Goal: Check status: Check status

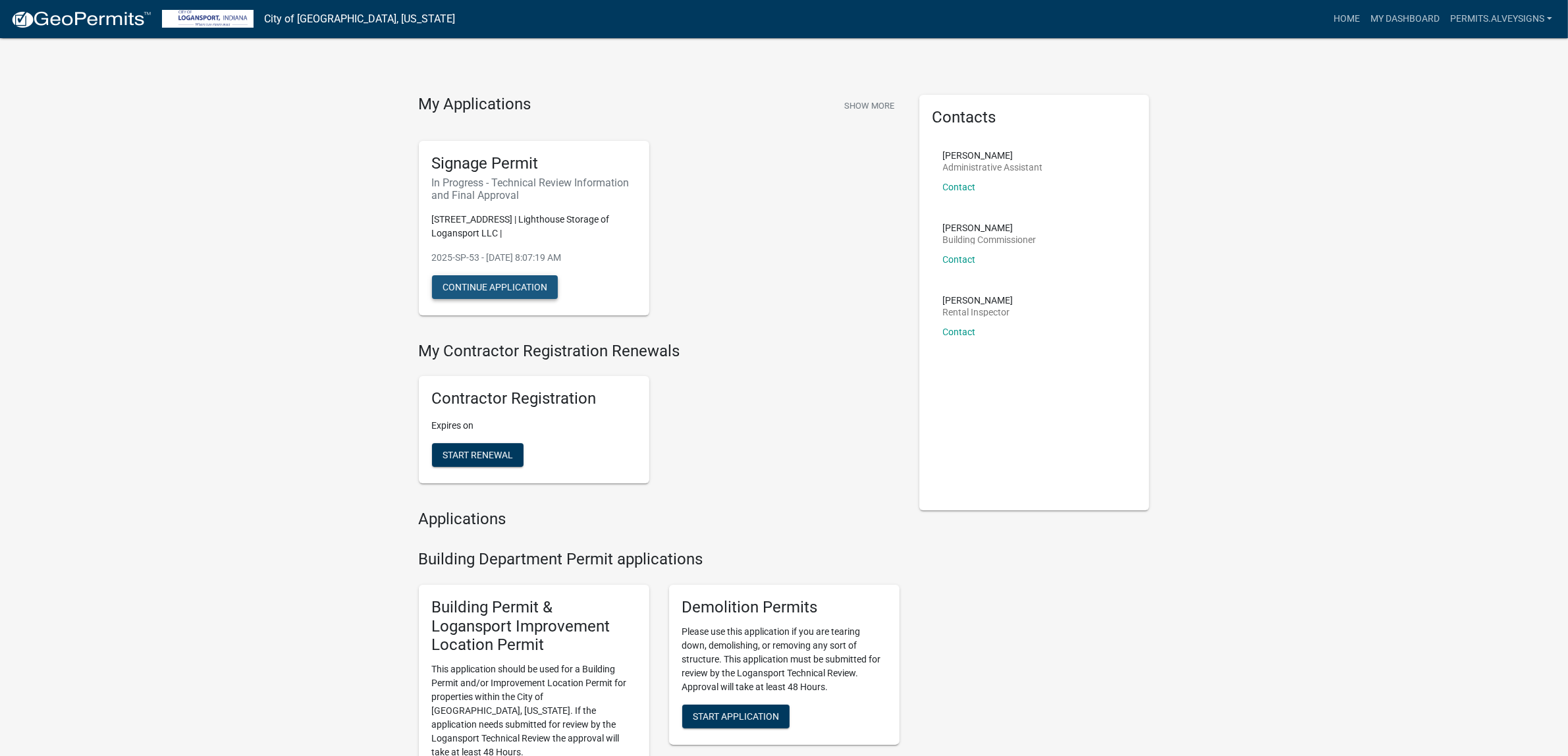
click at [506, 299] on button "Continue Application" at bounding box center [495, 287] width 126 height 24
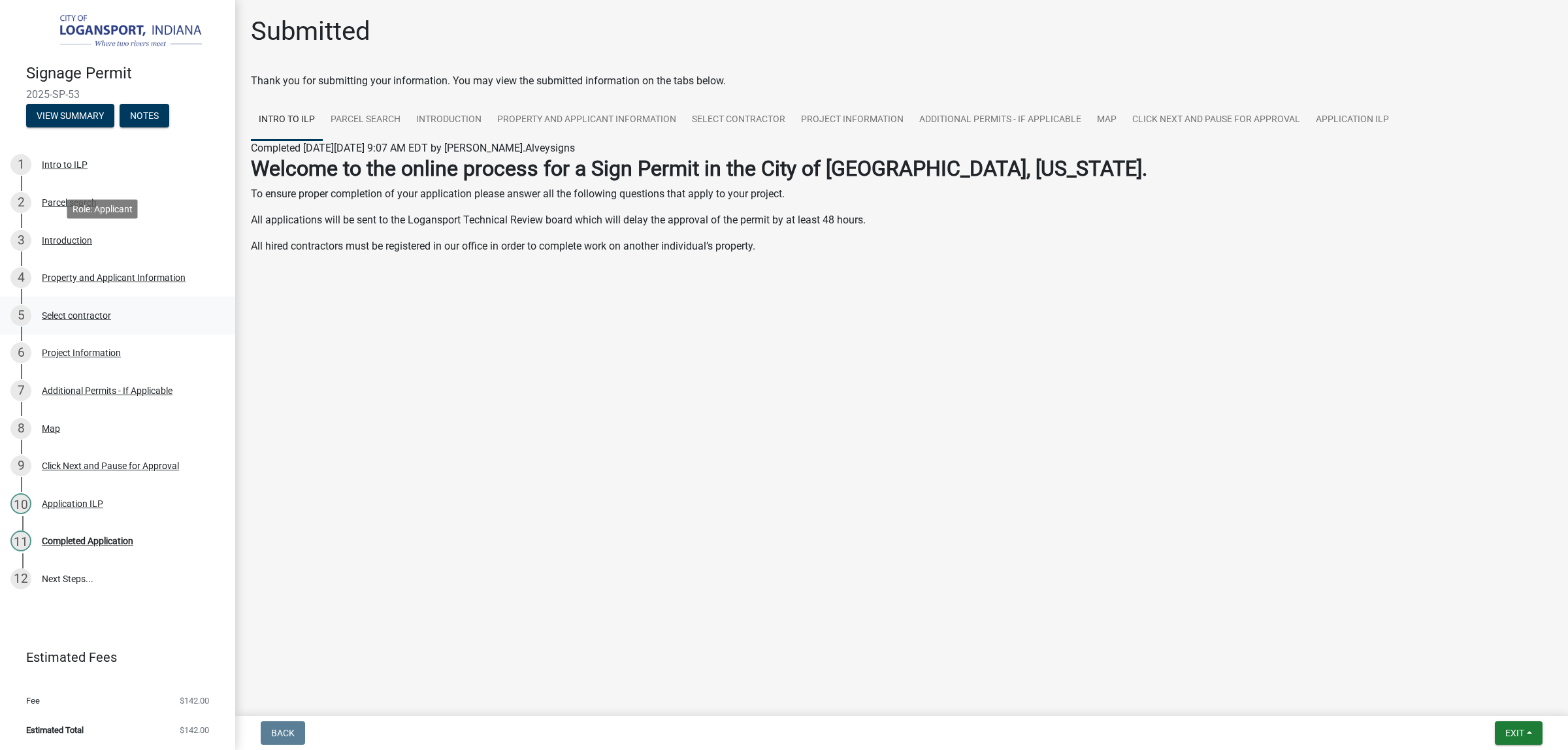
scroll to position [168, 0]
click at [138, 716] on li "Estimated Total $142.00" at bounding box center [118, 730] width 235 height 30
click at [131, 733] on li "Estimated Total $142.00" at bounding box center [118, 730] width 235 height 30
click at [194, 742] on li "Estimated Total $142.00" at bounding box center [118, 730] width 235 height 30
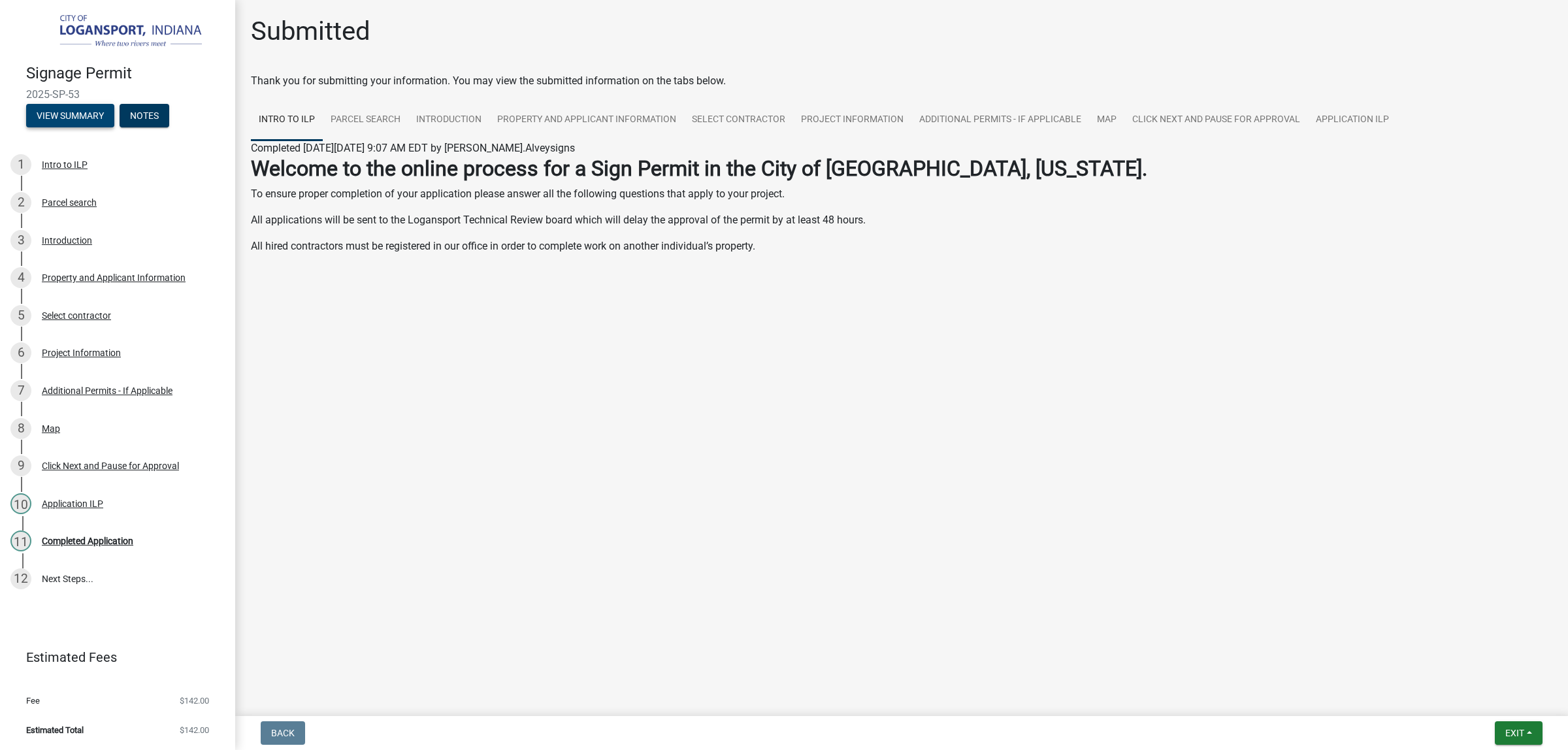
click at [114, 127] on button "View Summary" at bounding box center [70, 116] width 88 height 23
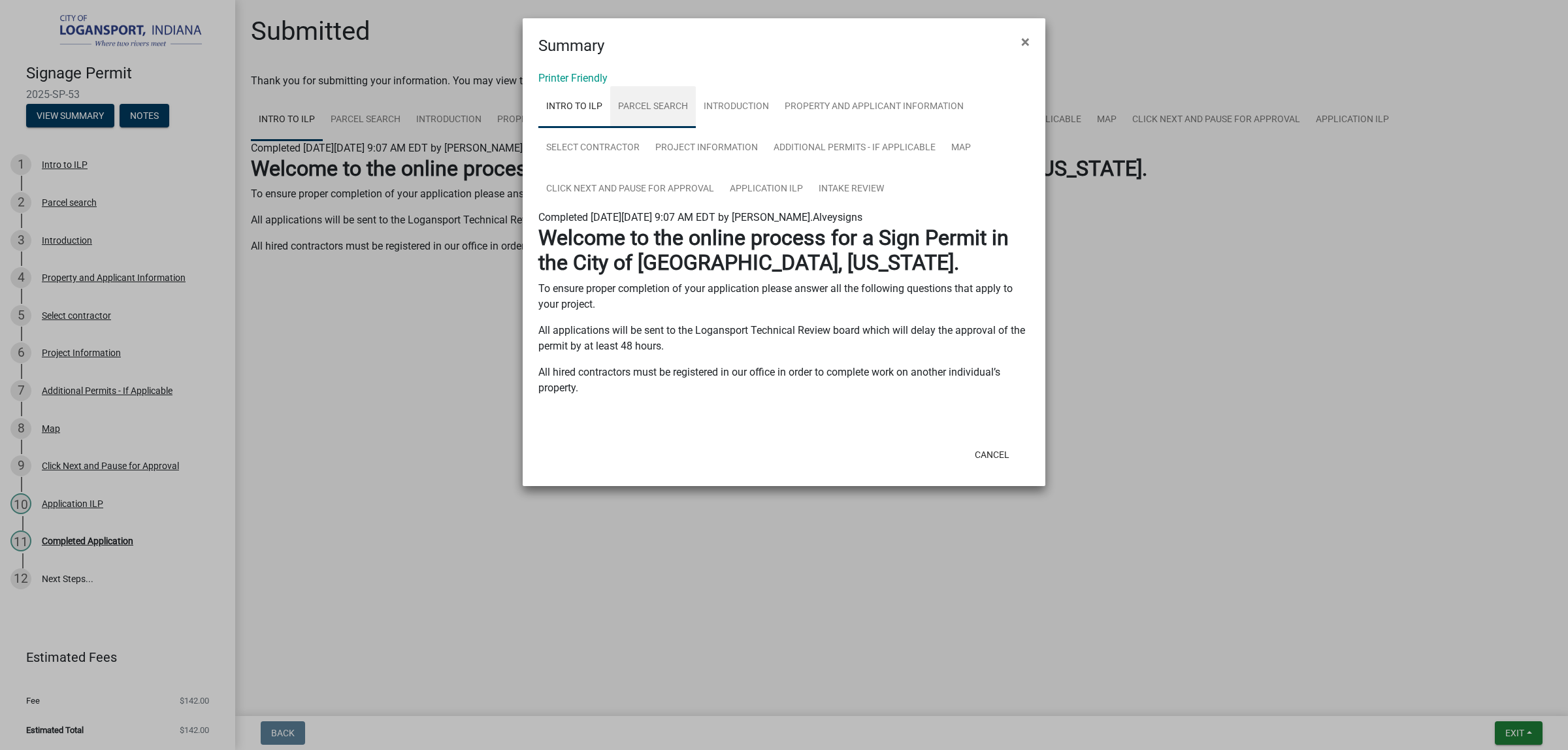
click at [690, 128] on link "Parcel search" at bounding box center [653, 107] width 85 height 42
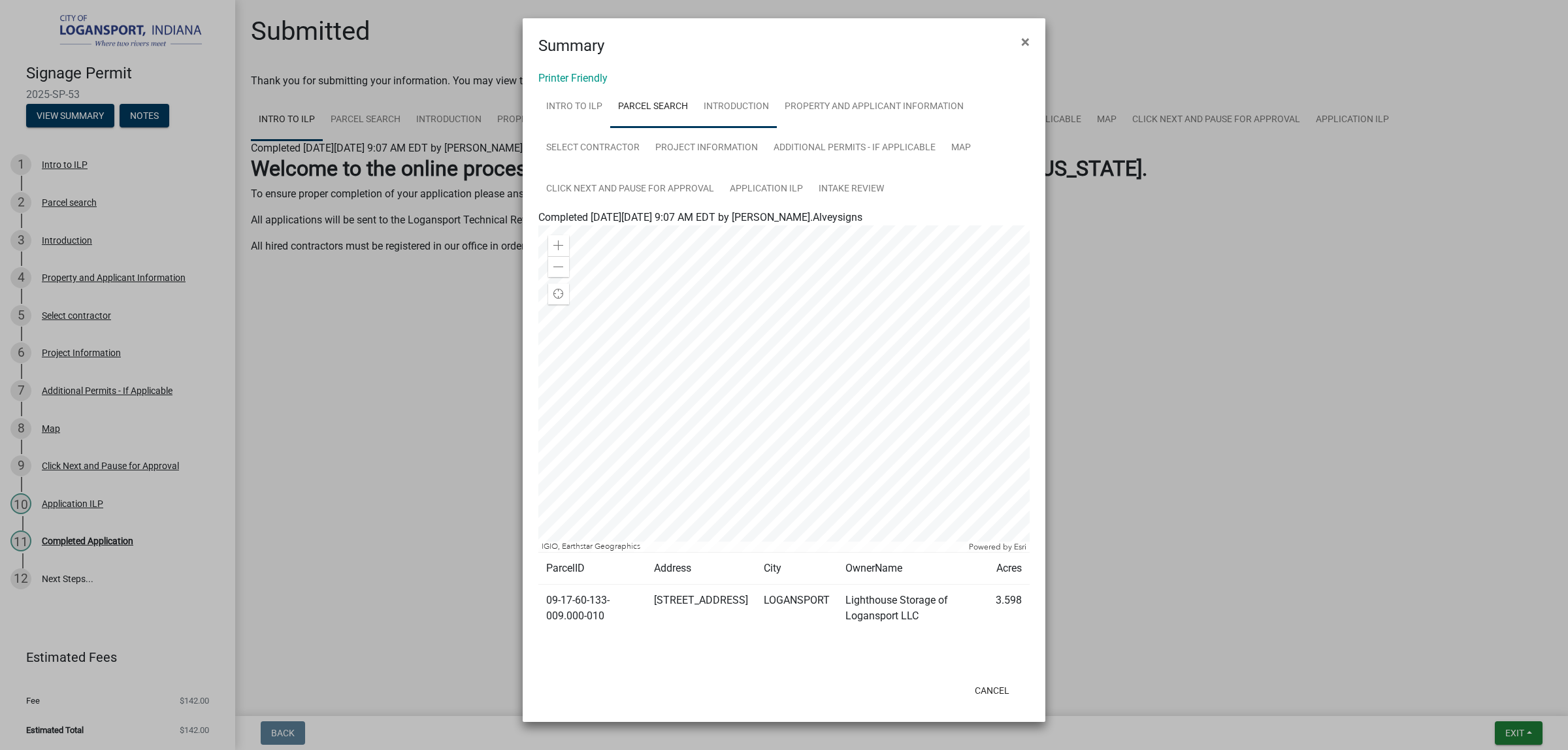
click at [768, 127] on link "Introduction" at bounding box center [737, 107] width 81 height 42
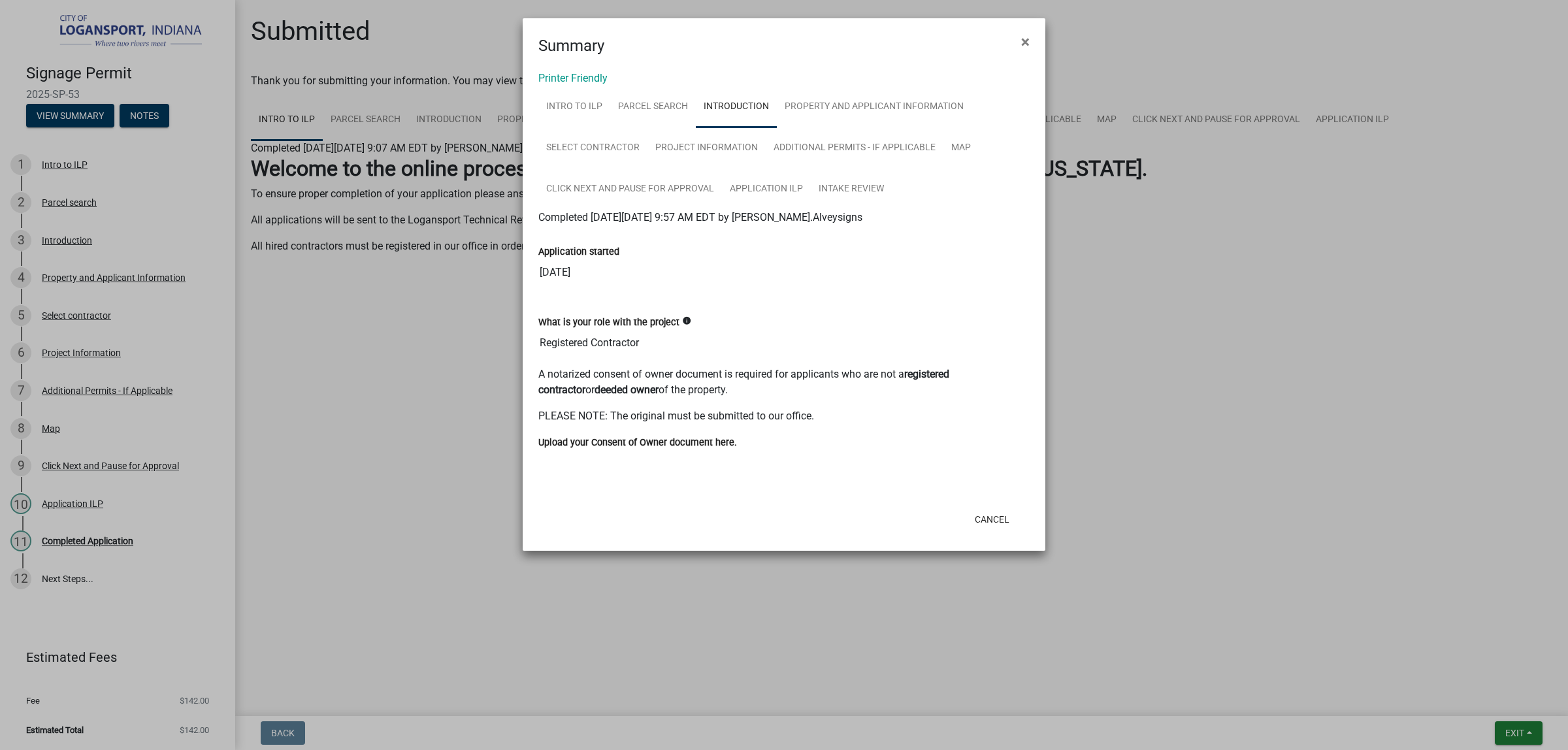
click at [691, 325] on icon "info" at bounding box center [686, 320] width 9 height 9
click at [661, 424] on p "PLEASE NOTE: The original must be submitted to our office." at bounding box center [784, 416] width 491 height 16
click at [648, 169] on link "Select contractor" at bounding box center [593, 148] width 109 height 42
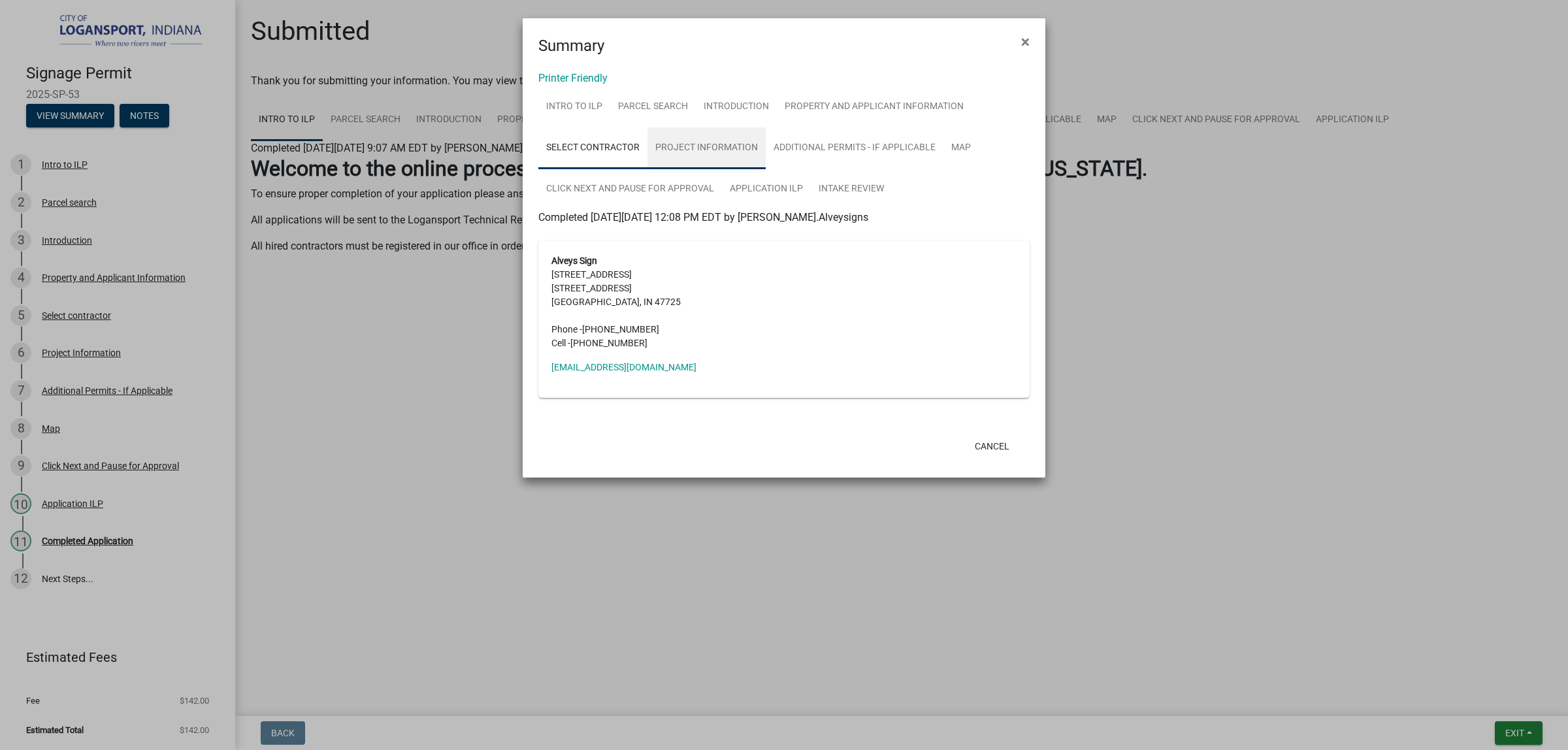
click at [648, 169] on link "Project Information" at bounding box center [707, 148] width 118 height 42
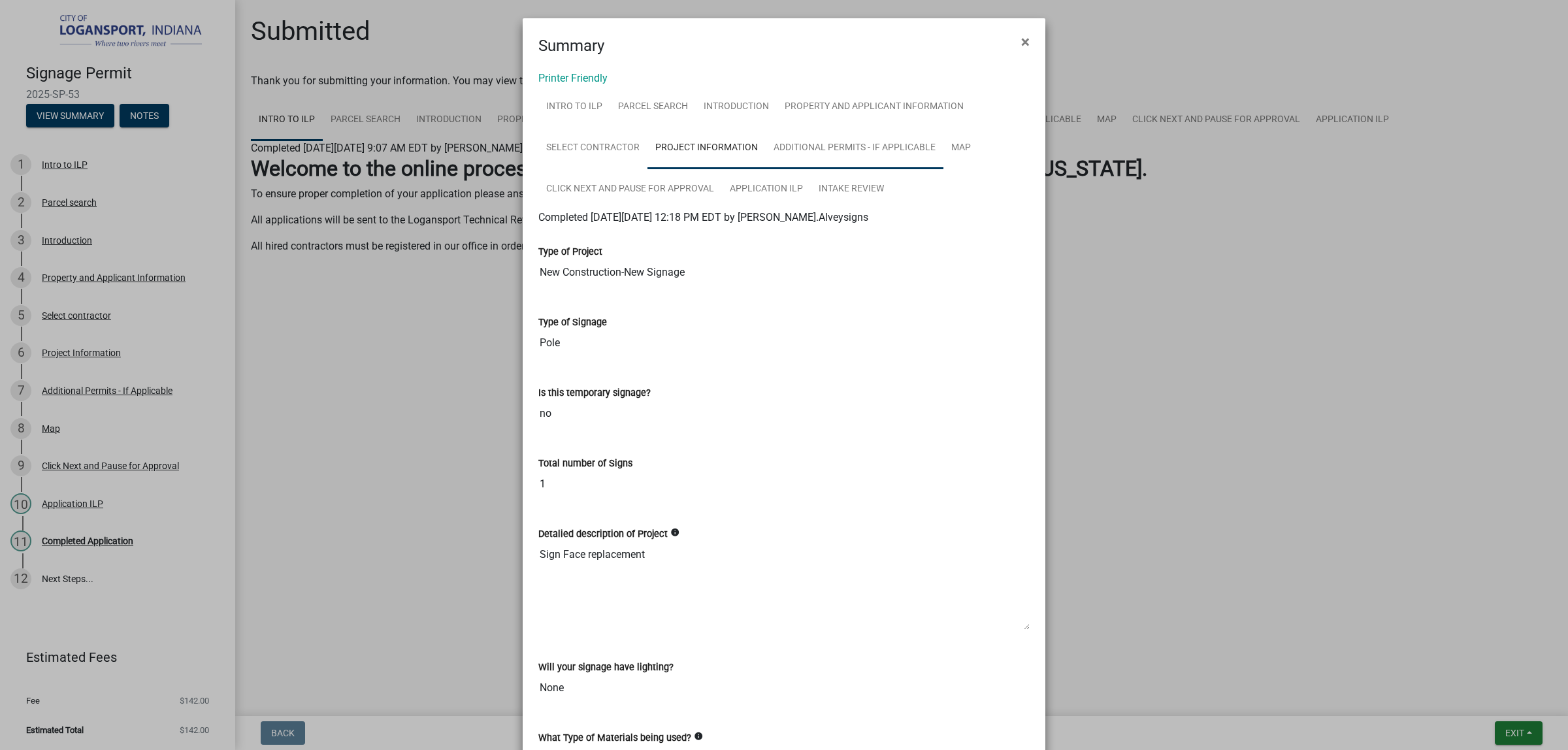
click at [766, 169] on link "Additional Permits - If Applicable" at bounding box center [855, 148] width 178 height 42
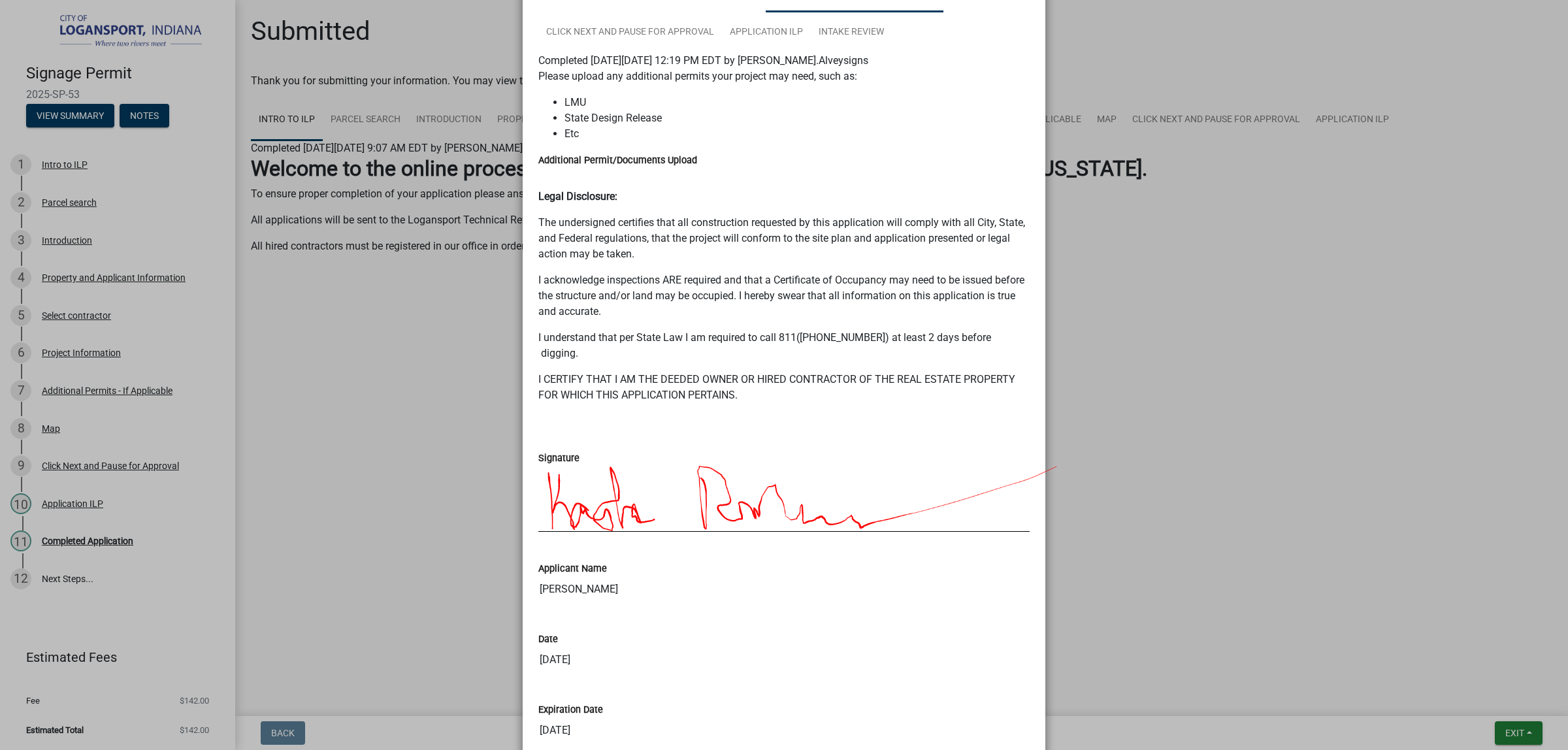
scroll to position [163, 0]
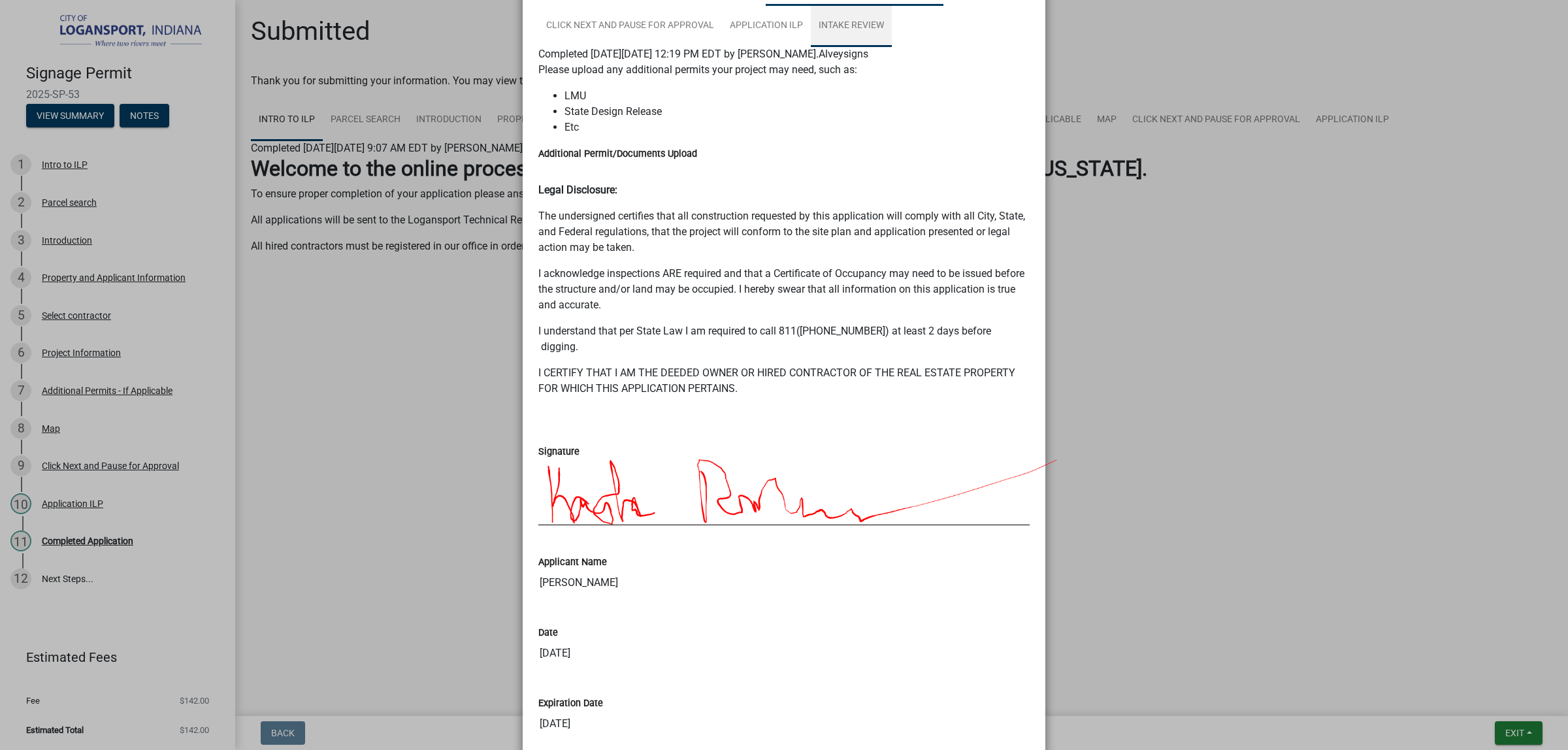
click at [892, 47] on link "Intake Review" at bounding box center [851, 26] width 81 height 42
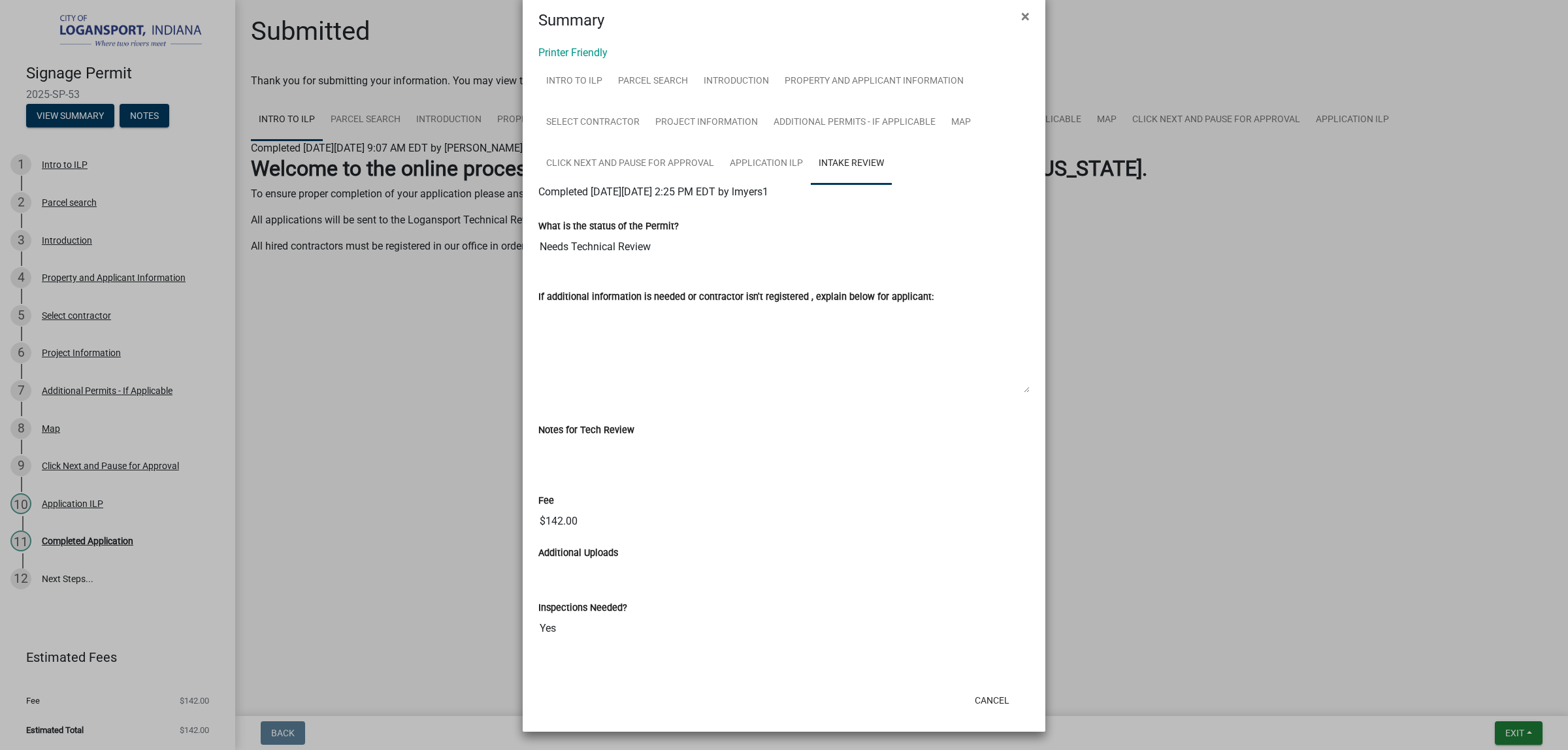
scroll to position [257, 0]
click at [567, 508] on input "$142.00" at bounding box center [784, 522] width 491 height 26
click at [595, 508] on input "$142.00" at bounding box center [784, 522] width 491 height 26
drag, startPoint x: 595, startPoint y: 465, endPoint x: 598, endPoint y: 472, distance: 7.6
click at [595, 508] on input "$142.00" at bounding box center [784, 522] width 491 height 26
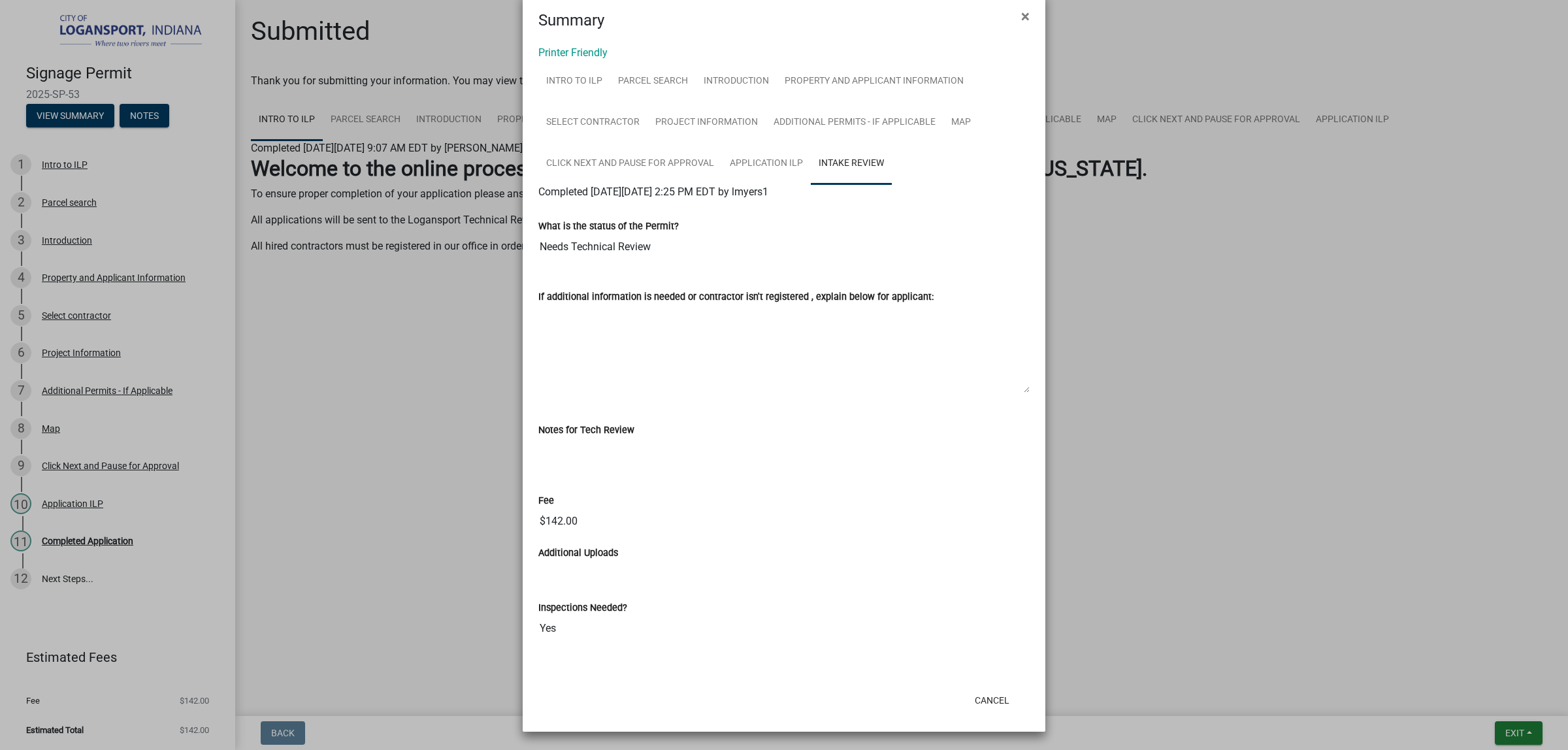
scroll to position [175, 0]
click at [684, 186] on span "Completed [DATE][DATE] 2:25 PM EDT by lmyers1" at bounding box center [653, 192] width 230 height 12
drag, startPoint x: 634, startPoint y: 233, endPoint x: 644, endPoint y: 229, distance: 10.8
click at [634, 234] on div "What is the status of the Permit? Needs Technical Review" at bounding box center [784, 235] width 511 height 71
click at [648, 234] on input "Needs Technical Review" at bounding box center [784, 247] width 491 height 26
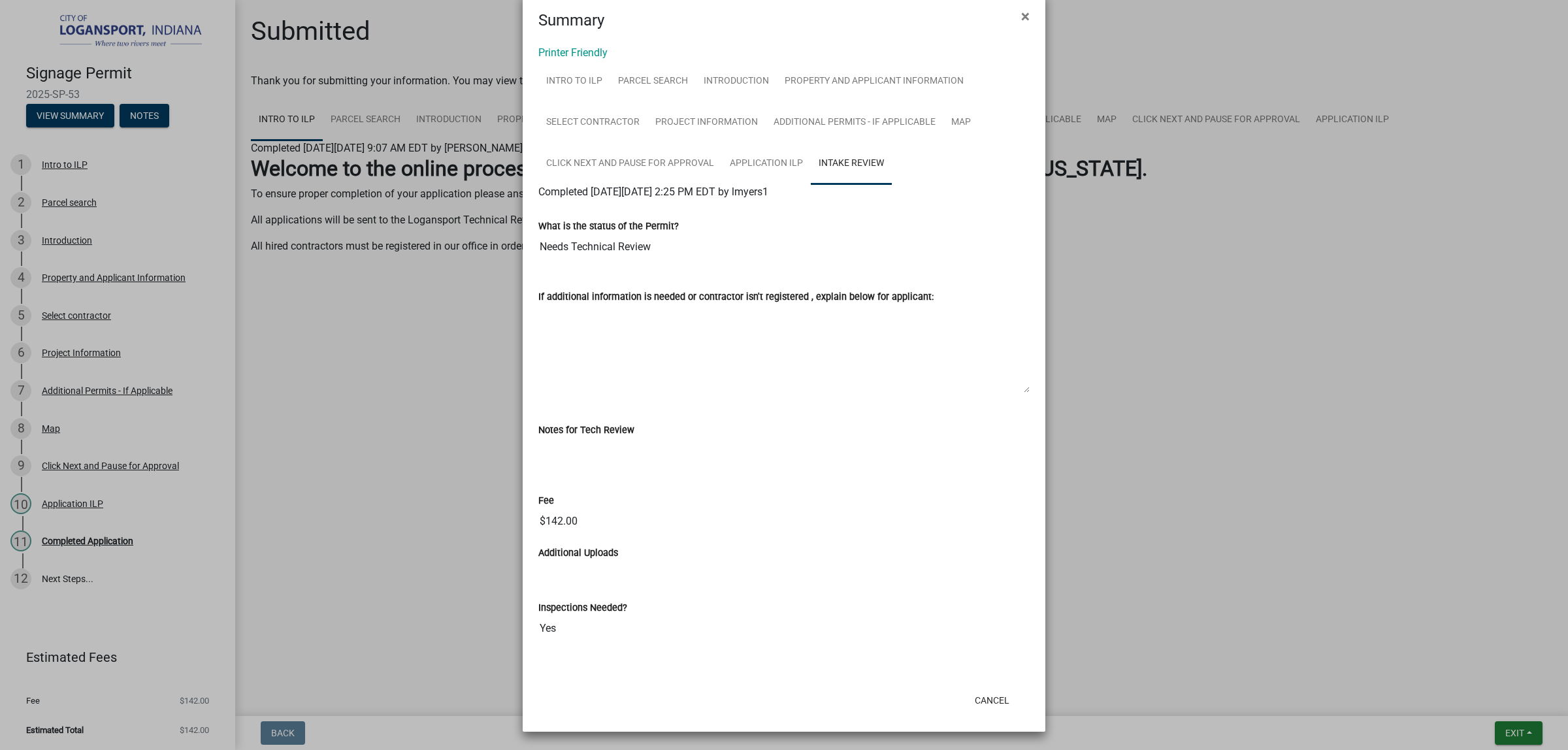
scroll to position [257, 0]
click at [635, 234] on input "Needs Technical Review" at bounding box center [784, 247] width 491 height 26
click at [975, 696] on button "Cancel" at bounding box center [992, 700] width 56 height 23
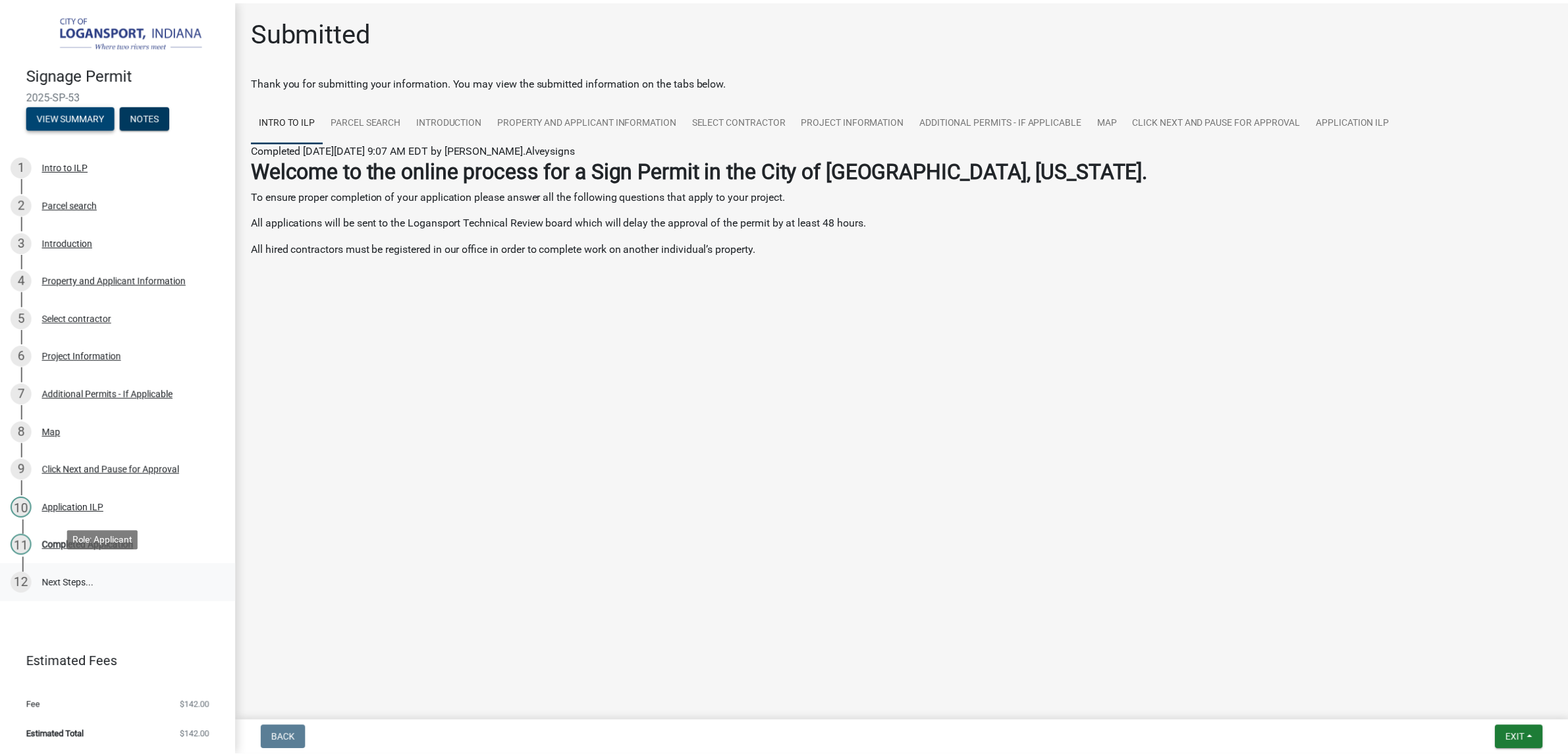
scroll to position [169, 0]
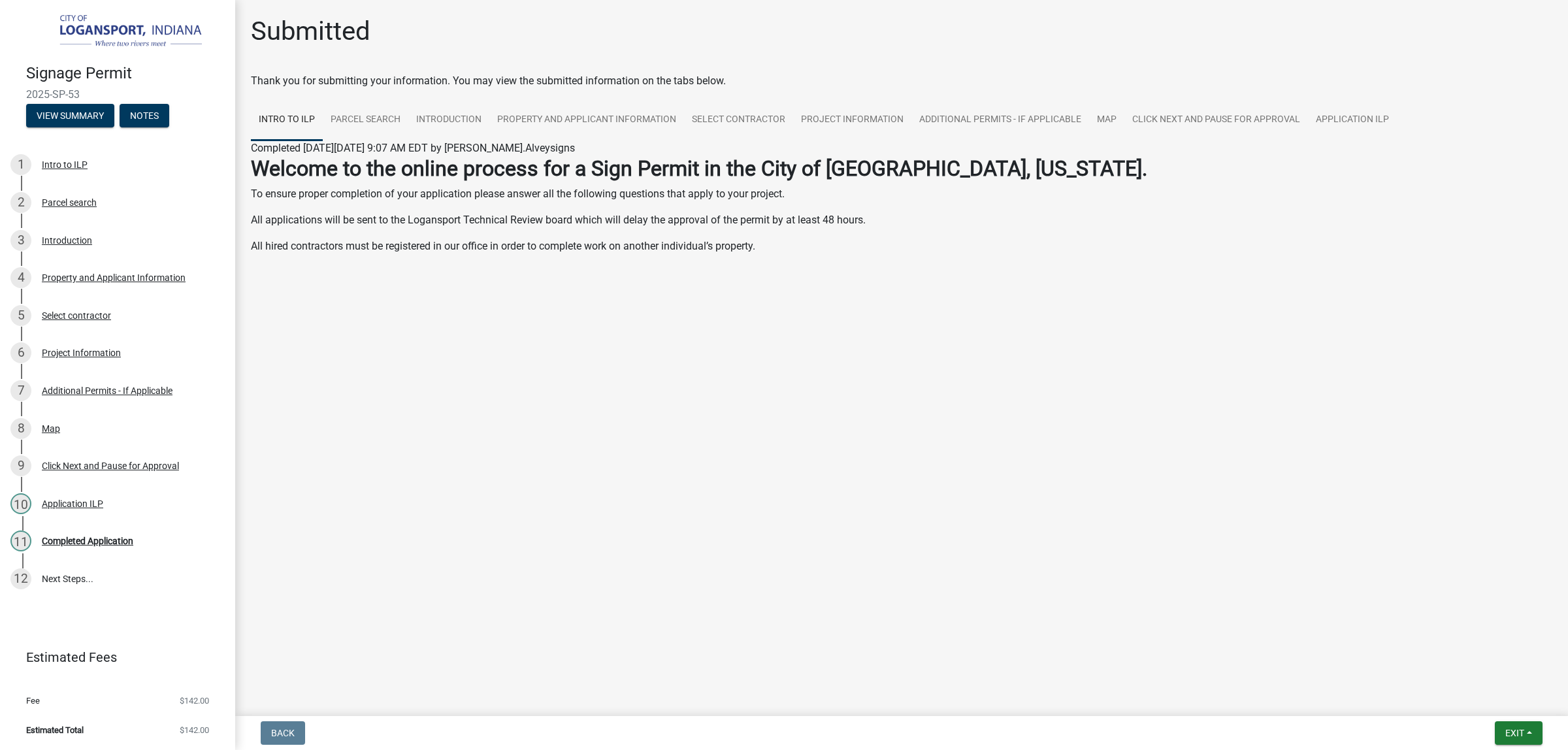
click at [78, 655] on header "Estimated Fees" at bounding box center [118, 657] width 235 height 47
click at [96, 718] on li "Estimated Total $142.00" at bounding box center [118, 730] width 235 height 30
click at [164, 742] on li "Estimated Total $142.00" at bounding box center [118, 730] width 235 height 30
click at [1512, 728] on span "Exit" at bounding box center [1515, 733] width 19 height 10
click at [1488, 690] on button "Save & Exit" at bounding box center [1490, 693] width 105 height 32
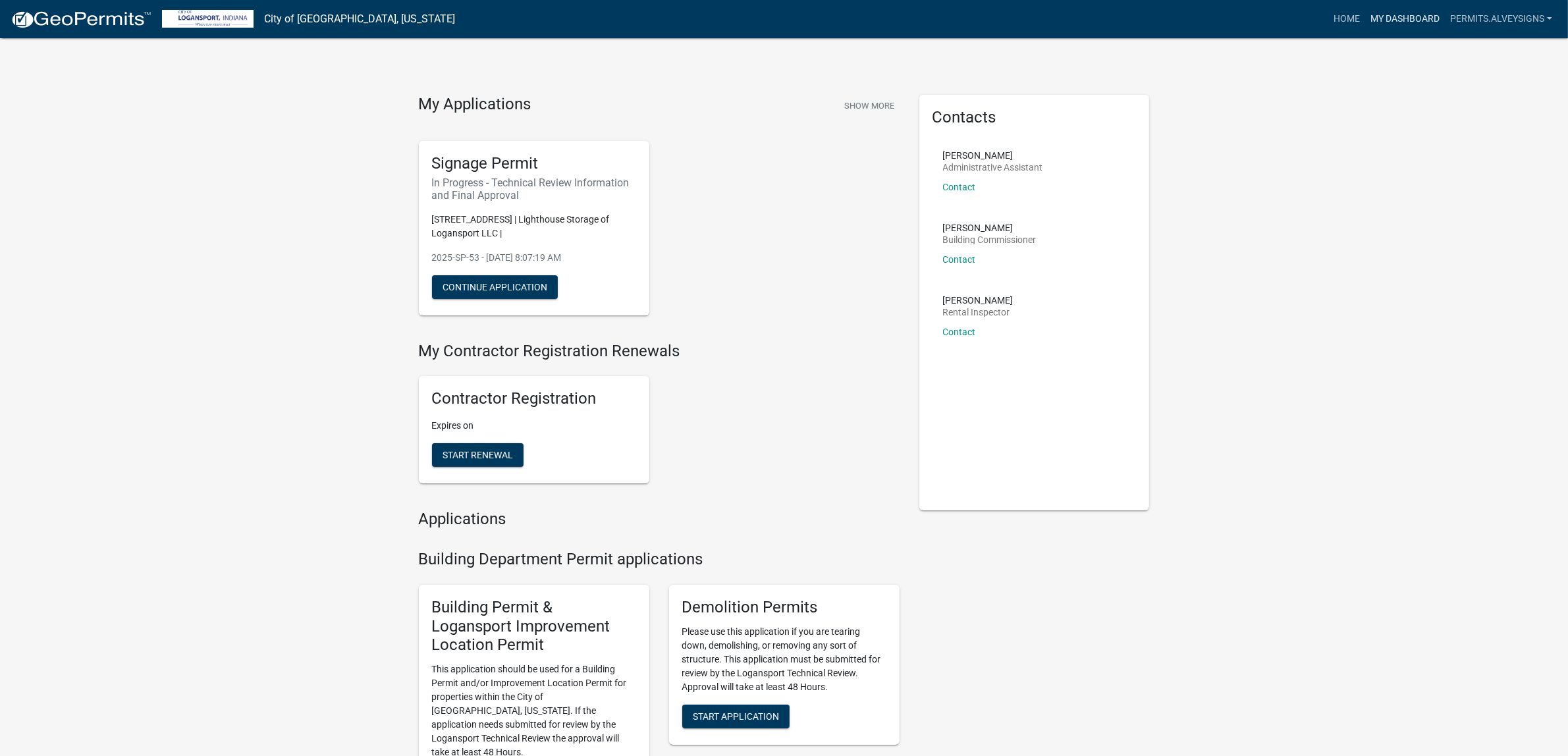
click at [1386, 28] on link "My Dashboard" at bounding box center [1405, 19] width 80 height 25
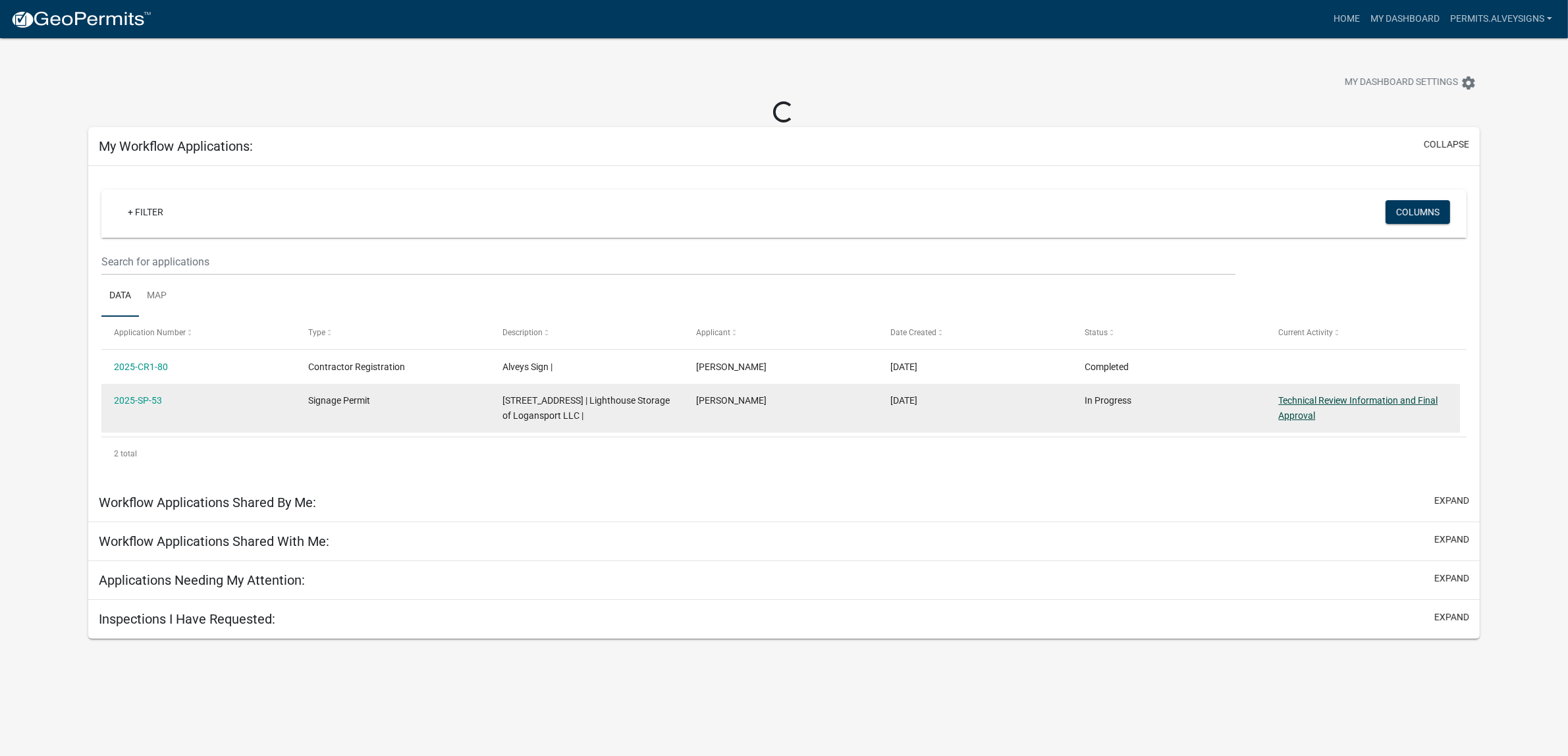
click at [1333, 421] on link "Technical Review Information and Final Approval" at bounding box center [1358, 408] width 160 height 26
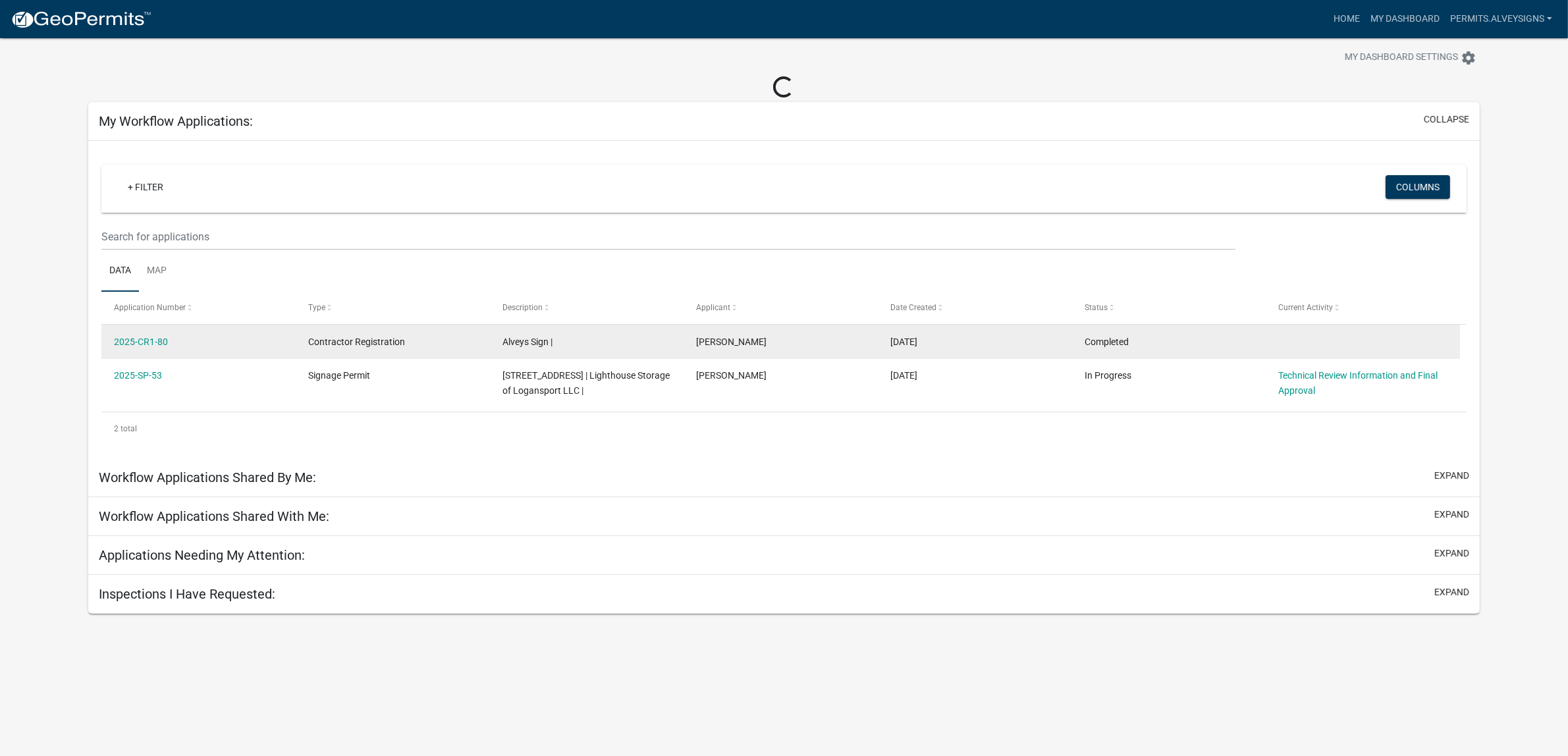
scroll to position [40, 0]
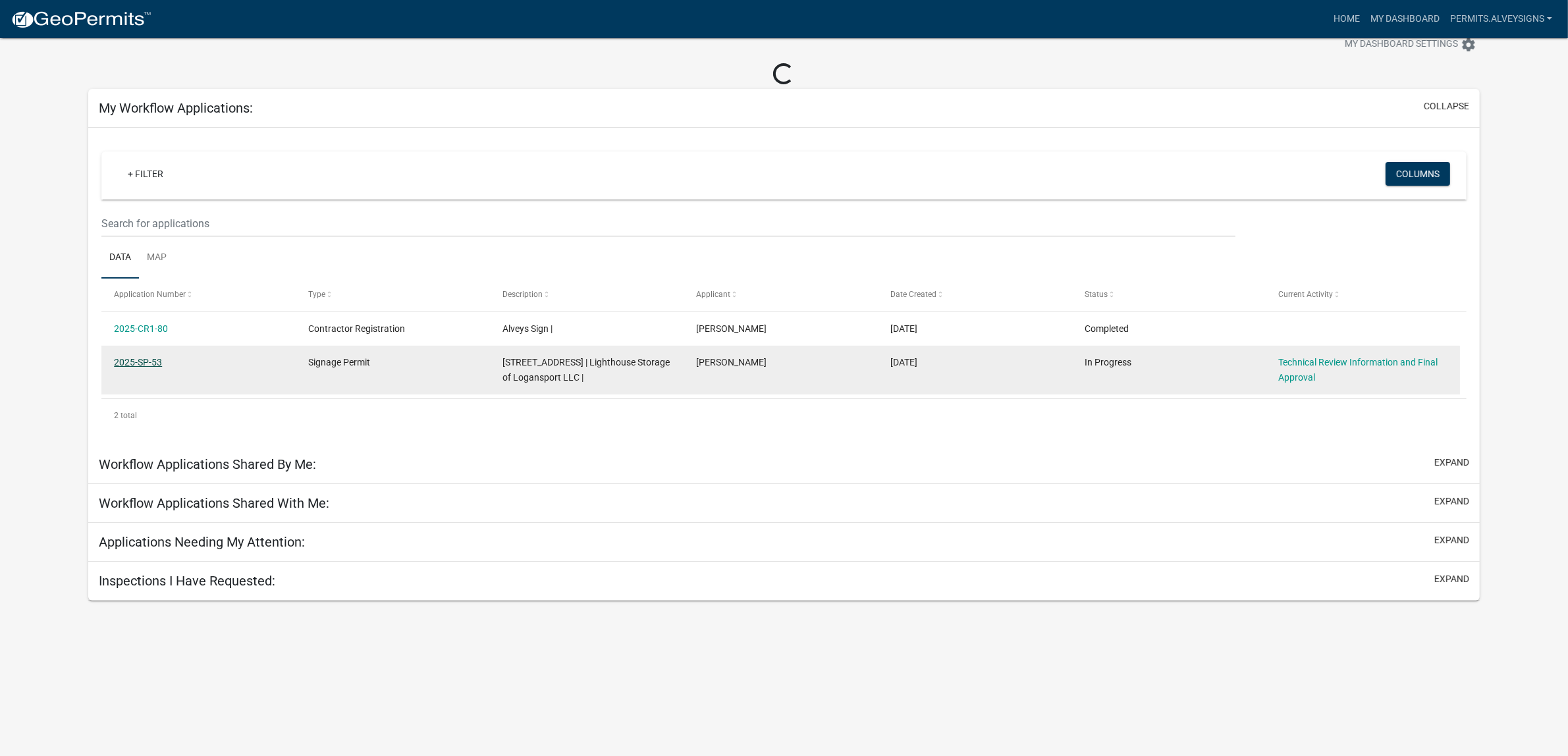
click at [143, 368] on link "2025-SP-53" at bounding box center [137, 362] width 48 height 10
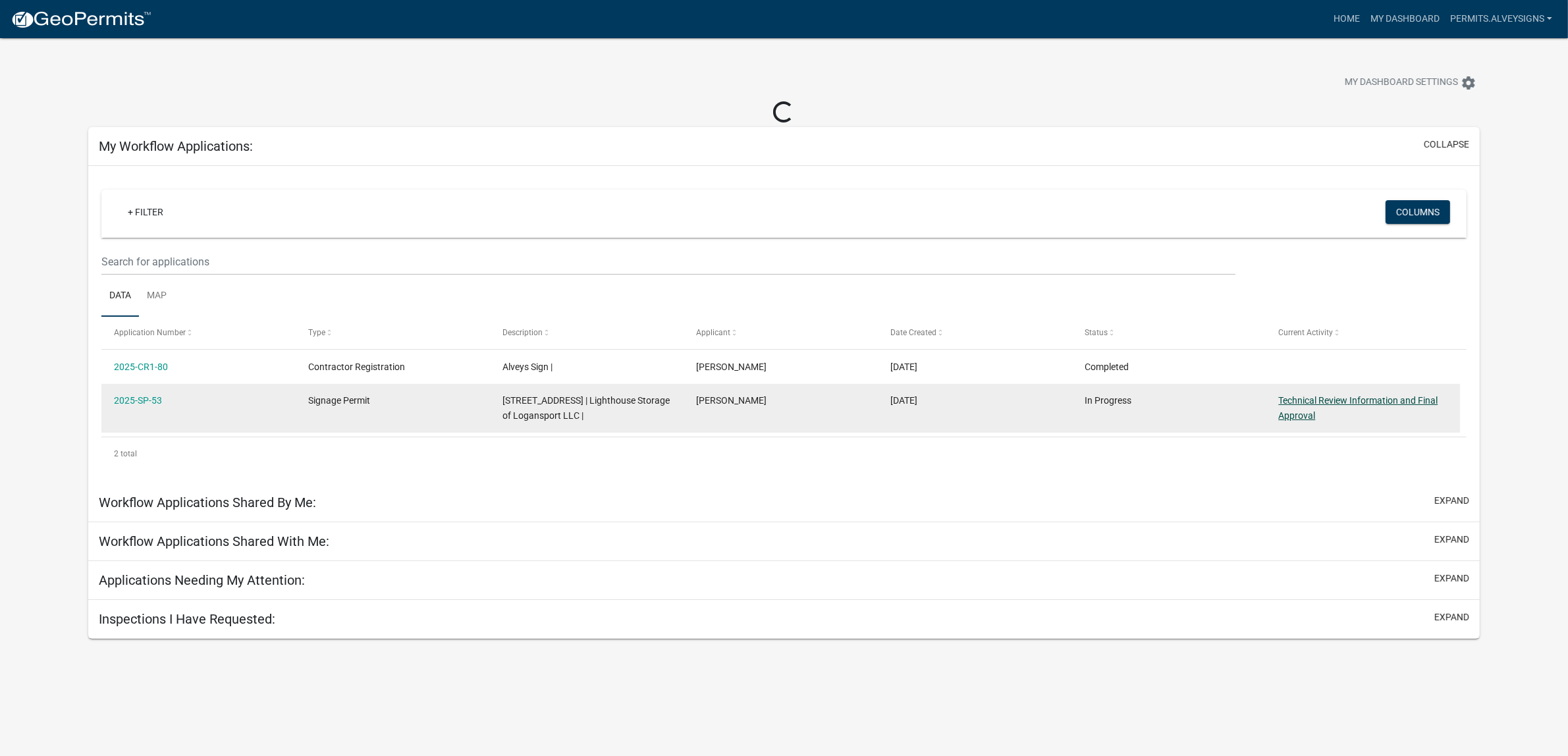
click at [1302, 421] on link "Technical Review Information and Final Approval" at bounding box center [1358, 408] width 160 height 26
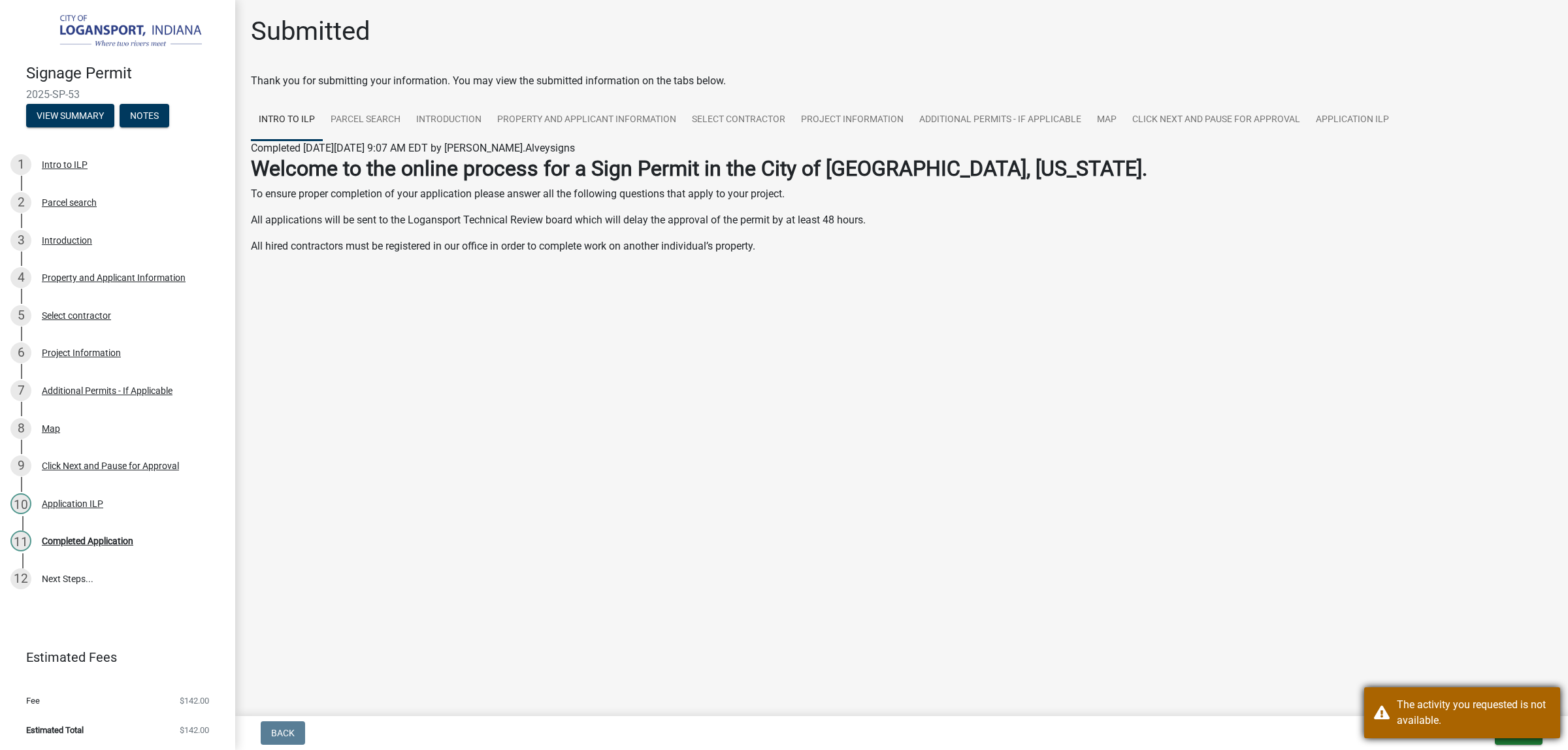
click at [1419, 714] on div "The activity you requested is not available." at bounding box center [1474, 713] width 153 height 32
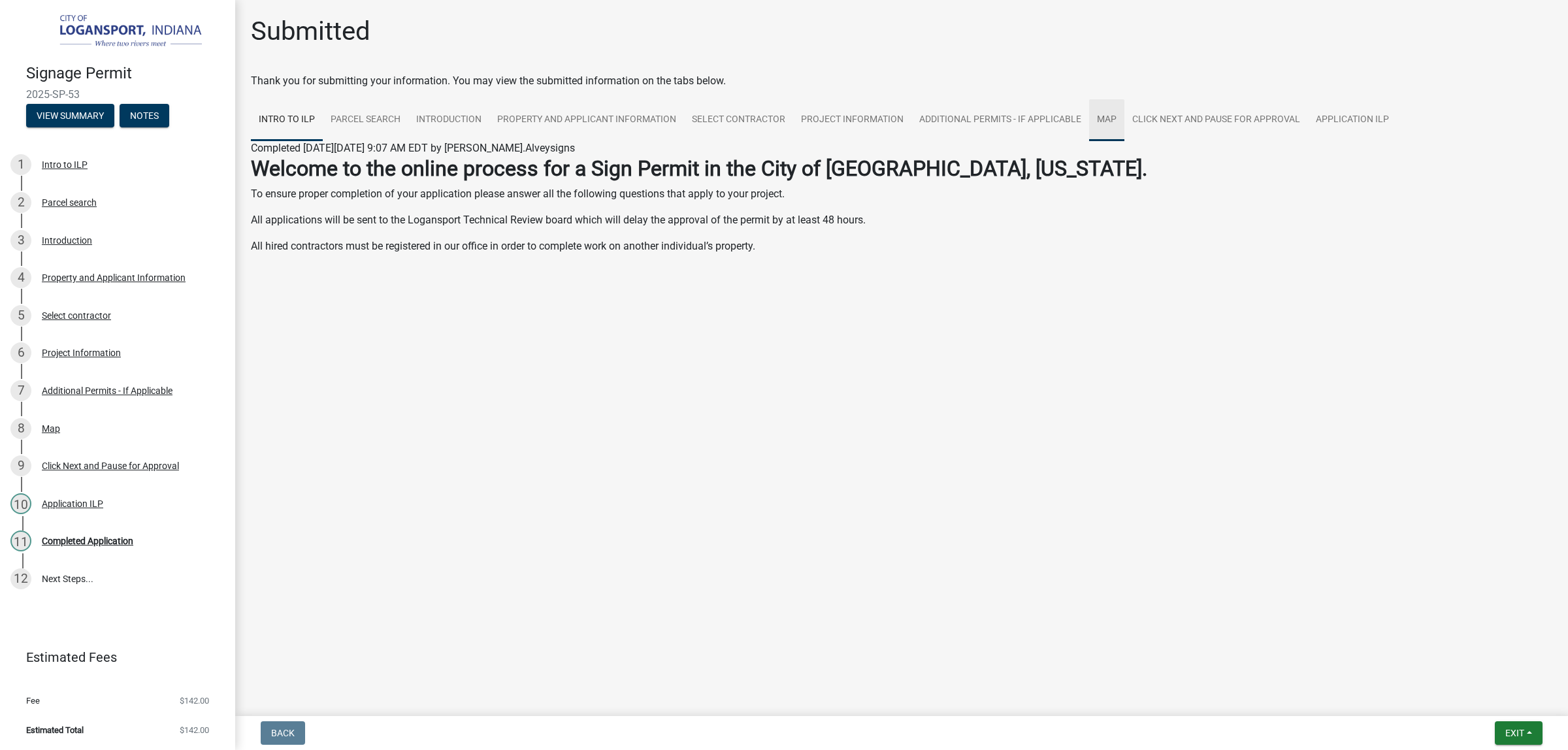
click at [1125, 141] on link "Map" at bounding box center [1107, 120] width 35 height 42
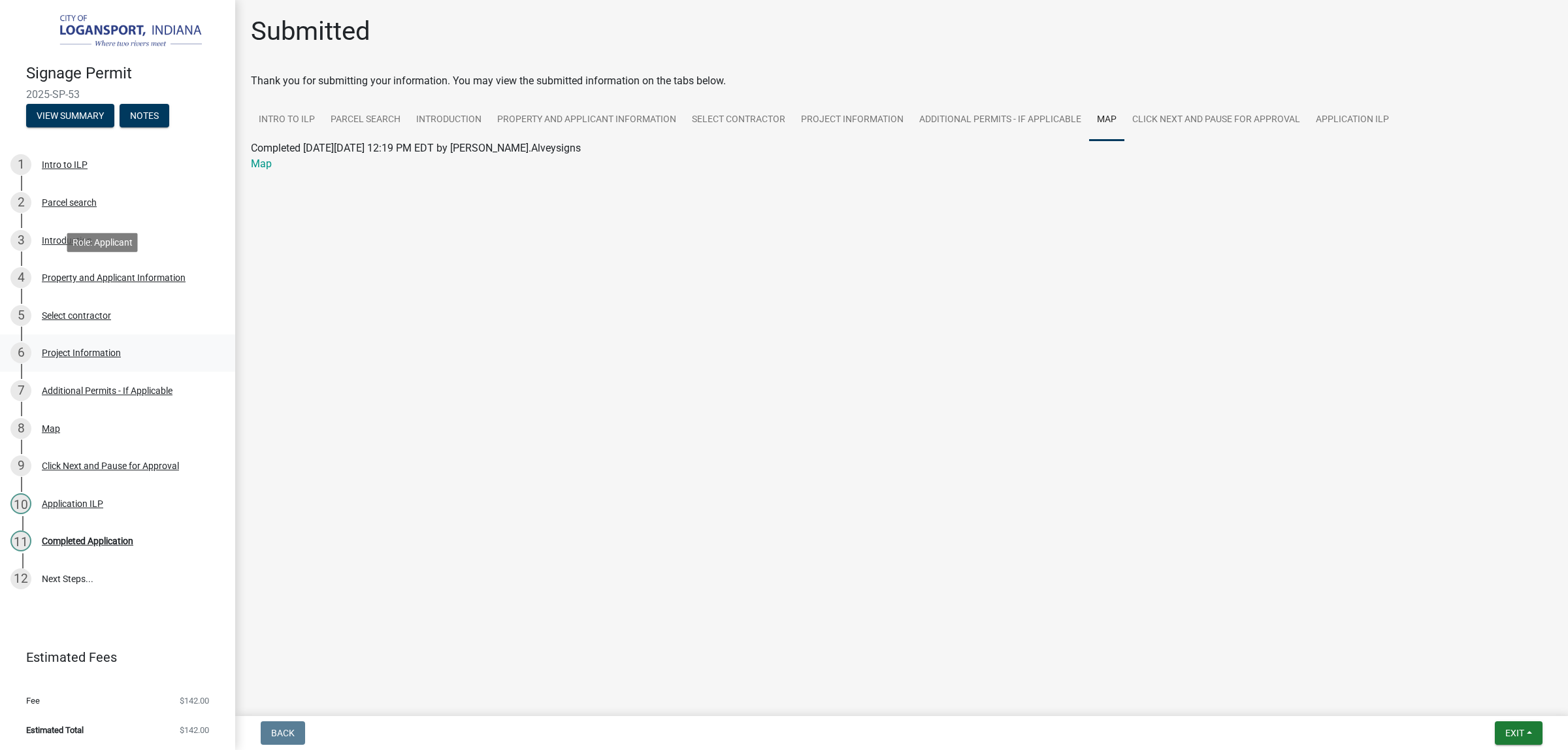
scroll to position [168, 0]
click at [128, 536] on div "Completed Application" at bounding box center [87, 540] width 92 height 9
click at [123, 536] on div "Completed Application" at bounding box center [87, 540] width 92 height 9
click at [96, 570] on link "12 Next Steps..." at bounding box center [118, 579] width 235 height 38
click at [87, 499] on div "Application ILP" at bounding box center [72, 503] width 61 height 9
